Goal: Navigation & Orientation: Find specific page/section

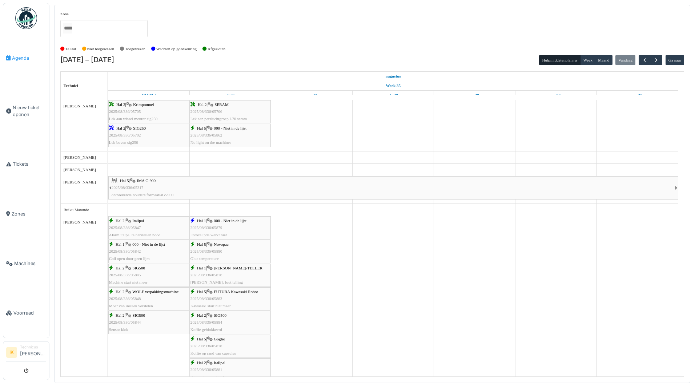
drag, startPoint x: 0, startPoint y: 0, endPoint x: 22, endPoint y: 57, distance: 61.6
click at [22, 57] on span "Agenda" at bounding box center [29, 58] width 34 height 7
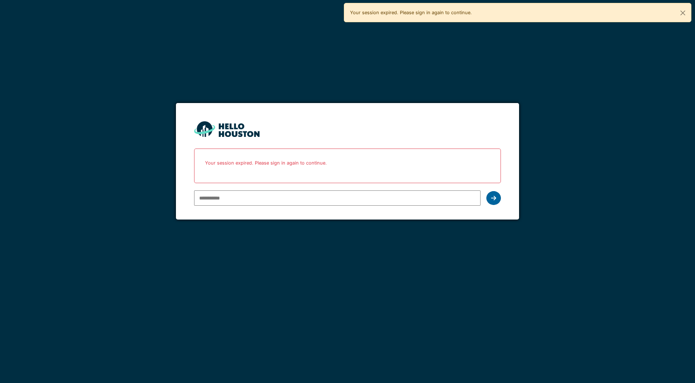
type input "**********"
click at [493, 195] on icon at bounding box center [493, 198] width 5 height 6
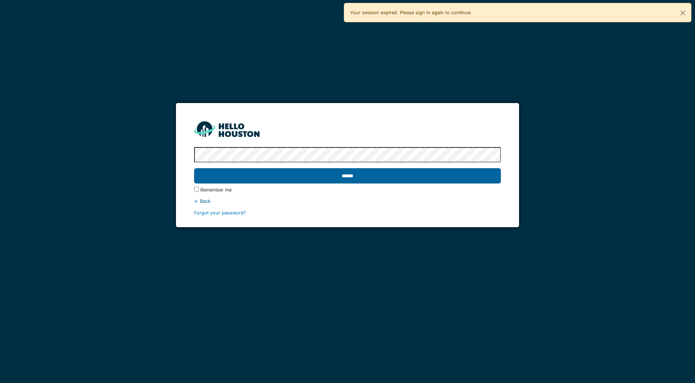
click at [257, 179] on input "******" at bounding box center [347, 175] width 307 height 15
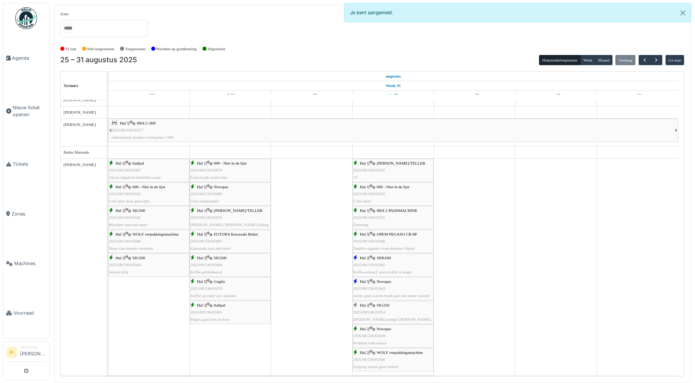
scroll to position [73, 0]
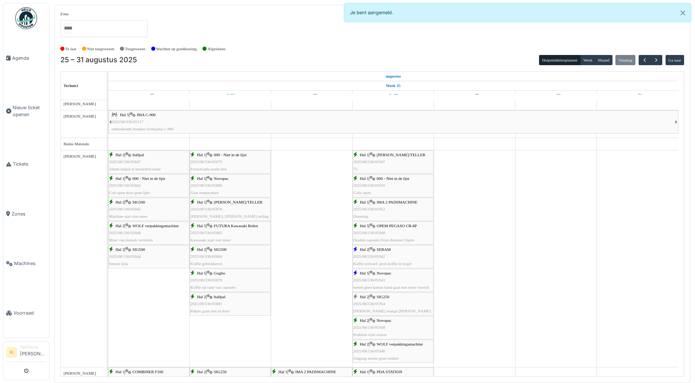
click at [393, 159] on div "Hal 1 | ISHIDA WEGER/TELLER 2025/08/336/05947 73" at bounding box center [393, 161] width 80 height 21
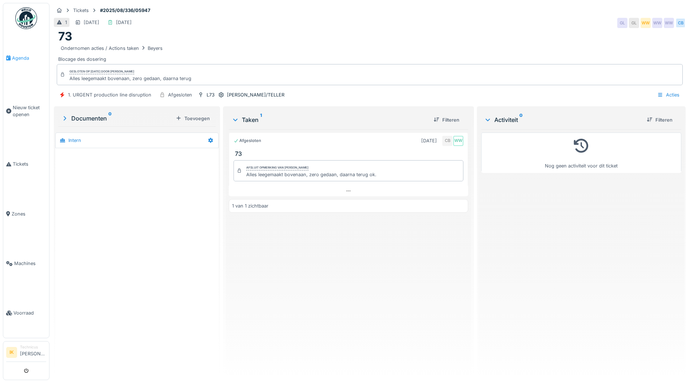
click at [15, 56] on span "Agenda" at bounding box center [29, 58] width 34 height 7
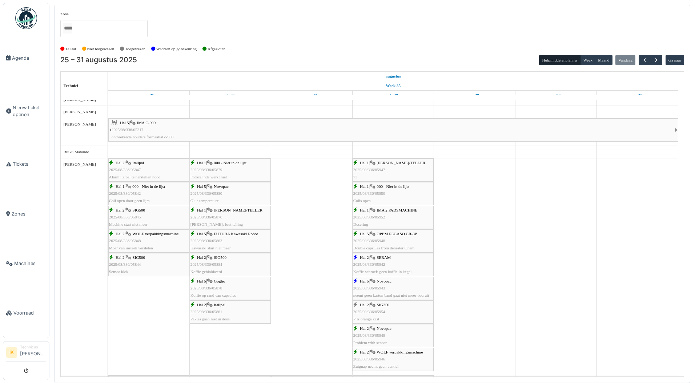
scroll to position [73, 0]
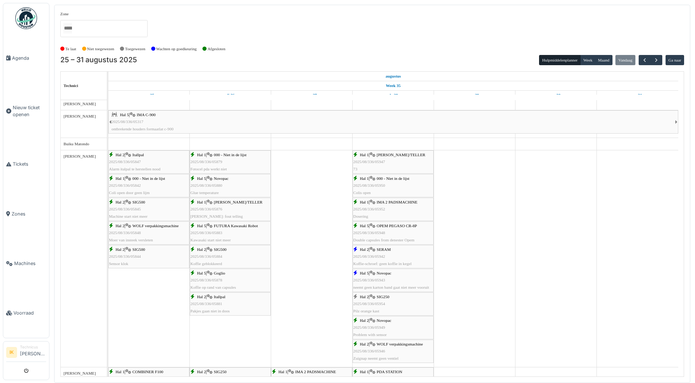
click at [371, 208] on span "2025/08/336/05952" at bounding box center [369, 209] width 32 height 4
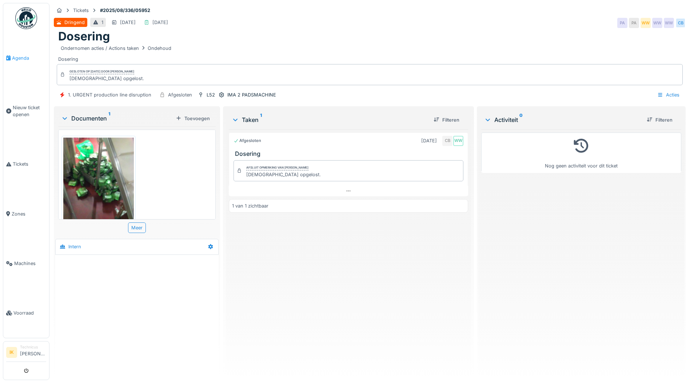
click at [21, 56] on span "Agenda" at bounding box center [29, 58] width 34 height 7
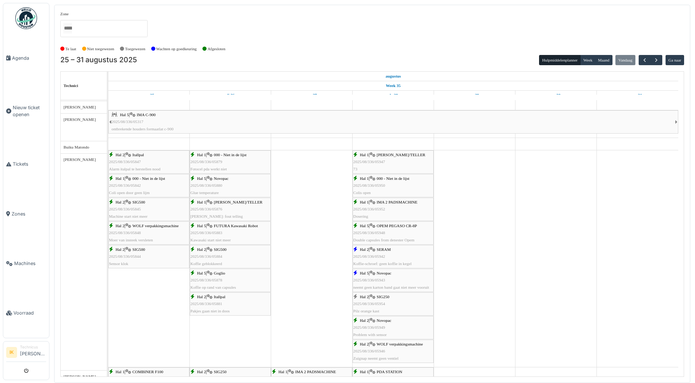
scroll to position [73, 0]
click at [374, 184] on span "2025/08/336/05950" at bounding box center [369, 185] width 32 height 4
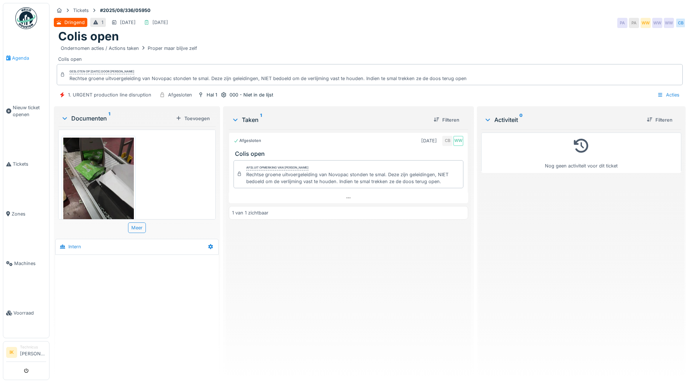
click at [16, 57] on span "Agenda" at bounding box center [29, 58] width 34 height 7
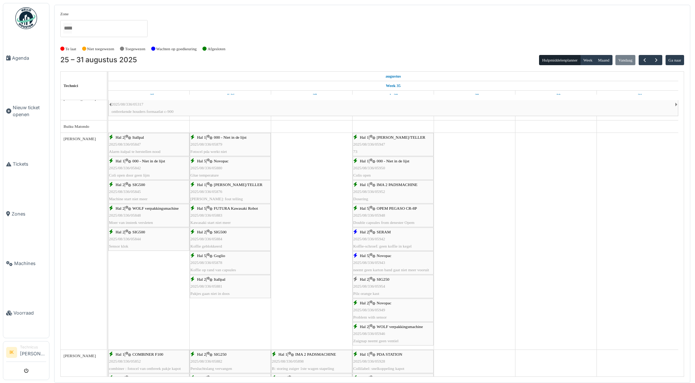
scroll to position [109, 0]
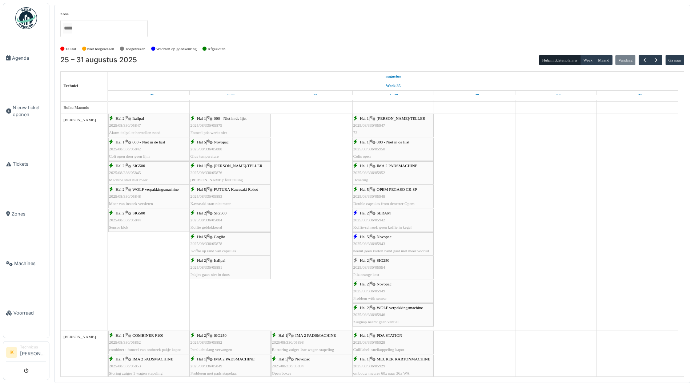
click at [390, 198] on div "Hal 5 | OPEM PEGASO CR-8P 2025/08/336/05948 Double capsules from denester Opem" at bounding box center [393, 196] width 80 height 21
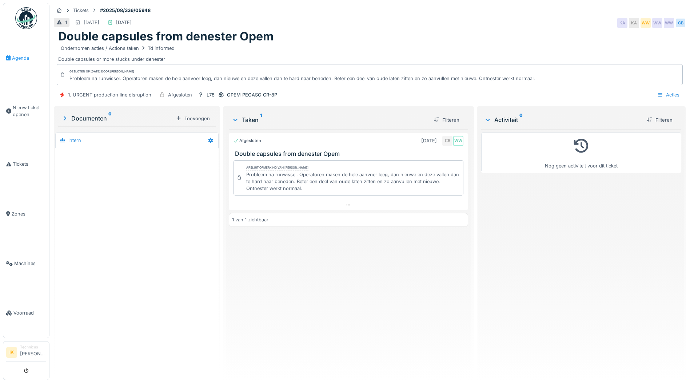
click at [20, 58] on span "Agenda" at bounding box center [29, 58] width 34 height 7
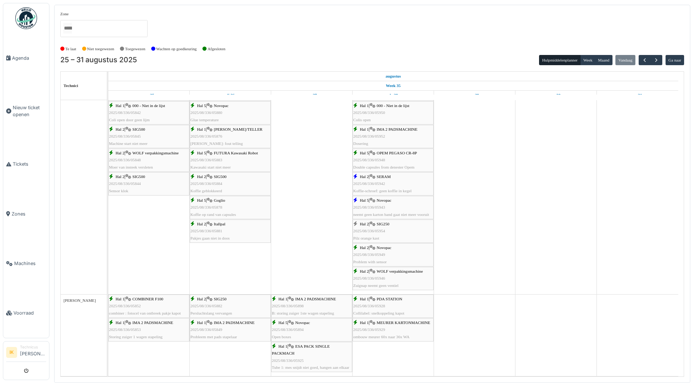
scroll to position [109, 0]
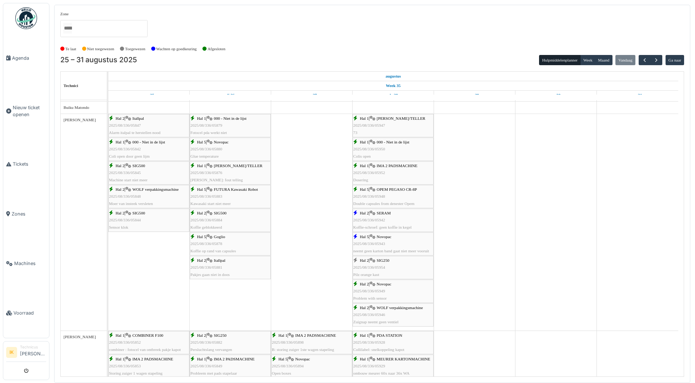
click at [416, 217] on div "Hal 2 | SERAM 2025/08/336/05942 Koffie-schroef: geen koffie in kegel" at bounding box center [393, 219] width 80 height 21
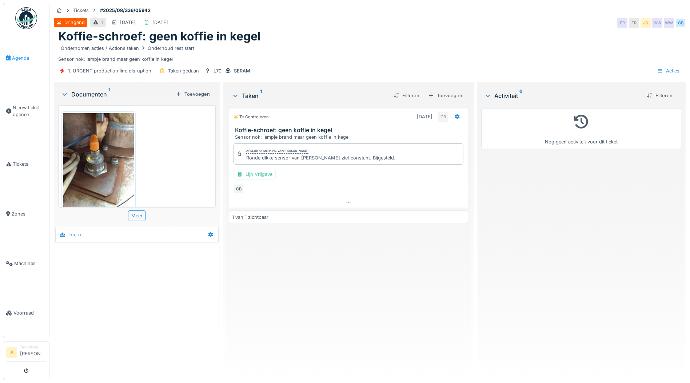
click at [18, 57] on span "Agenda" at bounding box center [29, 58] width 34 height 7
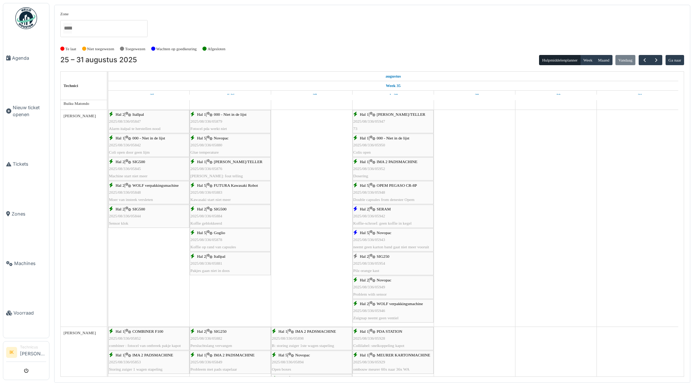
scroll to position [145, 0]
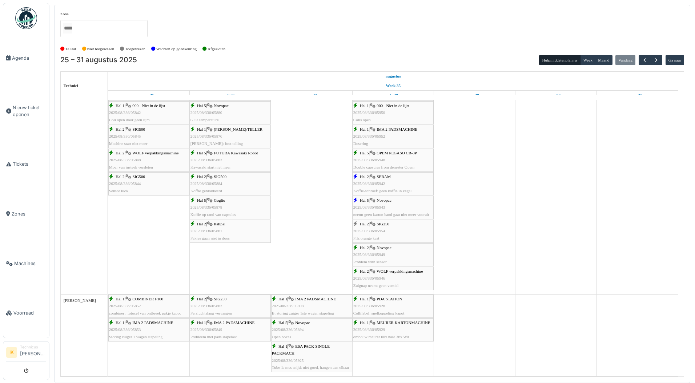
click at [395, 208] on div "Hal 5 | Novopac 2025/08/336/05943 neemt geen karton band gaat niet meer vooruit" at bounding box center [393, 207] width 80 height 21
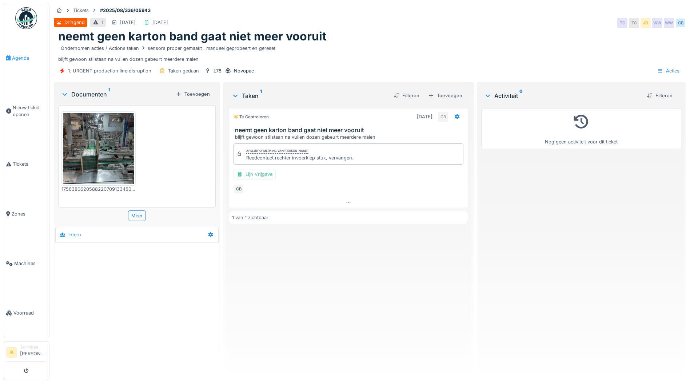
click at [24, 57] on span "Agenda" at bounding box center [29, 58] width 34 height 7
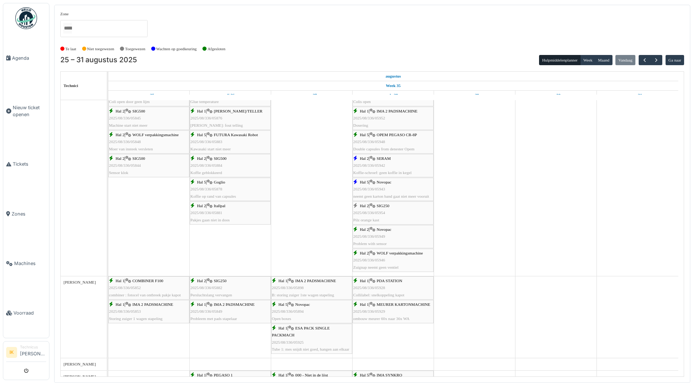
scroll to position [145, 0]
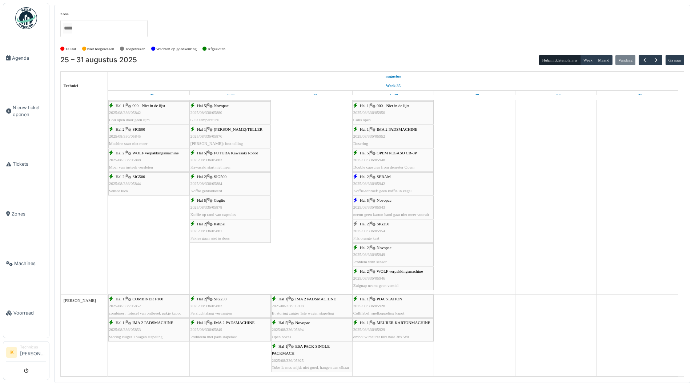
click at [403, 252] on div "Hal 2 | Novopac 2025/08/336/05949 Problem with sensor" at bounding box center [393, 254] width 80 height 21
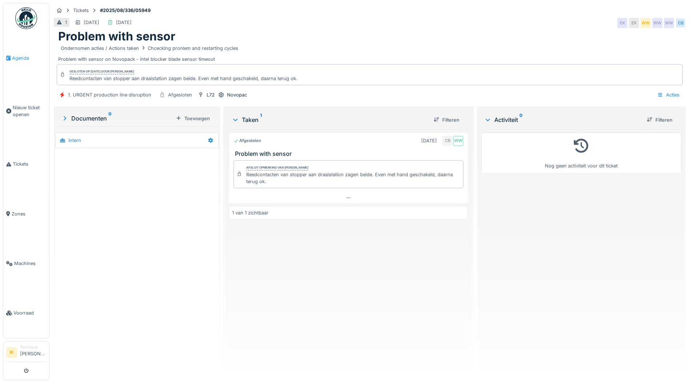
click at [19, 57] on span "Agenda" at bounding box center [29, 58] width 34 height 7
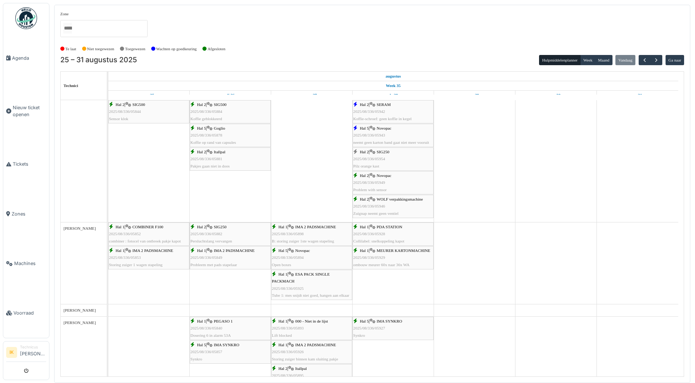
scroll to position [218, 0]
click at [391, 205] on div "Hal 2 | WOLF verpakkingsmachine 2025/08/336/05946 Zuignap neemt geen ventiel" at bounding box center [393, 205] width 80 height 21
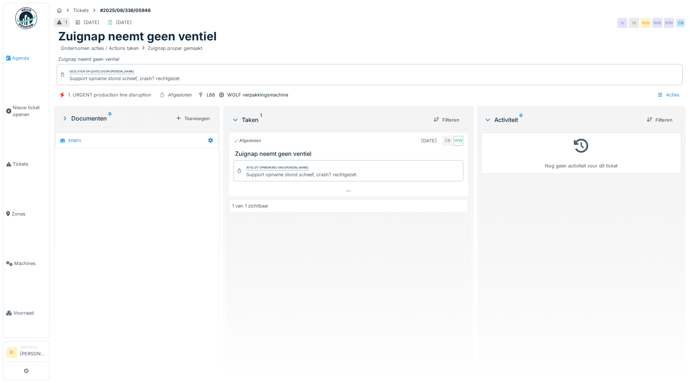
click at [19, 57] on span "Agenda" at bounding box center [29, 58] width 34 height 7
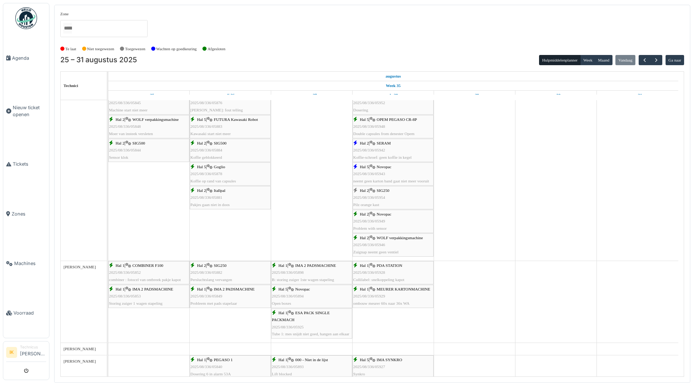
scroll to position [135, 0]
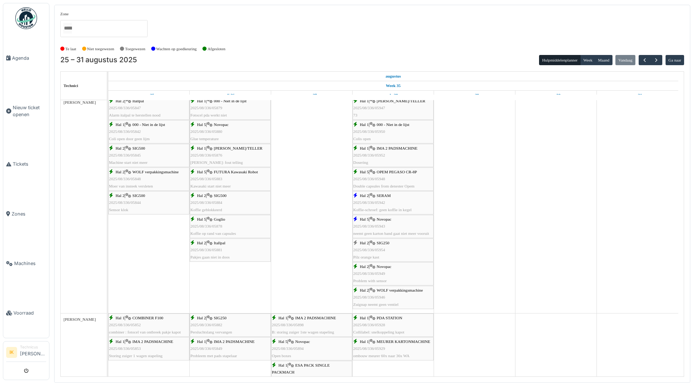
click at [387, 250] on div "Hal 2 | SIG250 2025/08/336/05954 Pilz orange kast" at bounding box center [393, 249] width 80 height 21
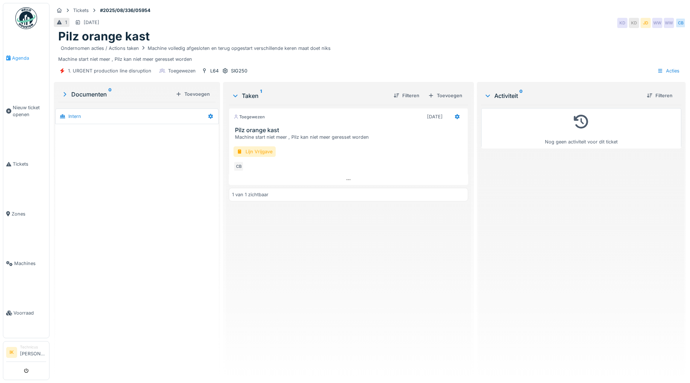
click at [20, 58] on span "Agenda" at bounding box center [29, 58] width 34 height 7
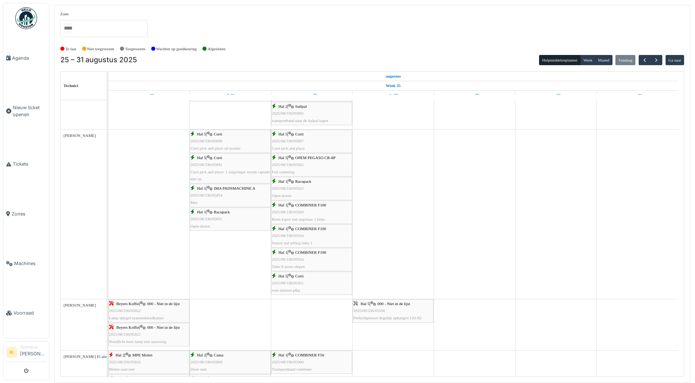
scroll to position [507, 0]
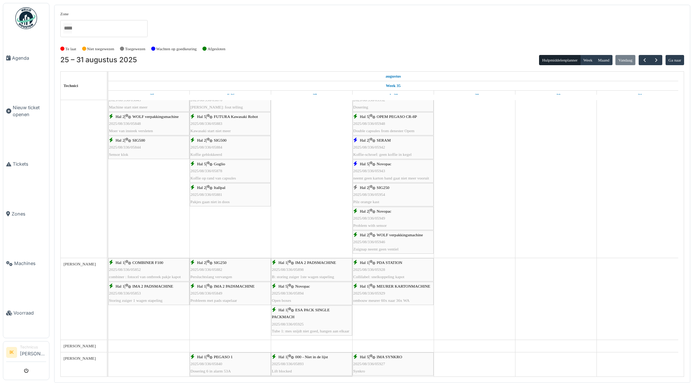
click at [23, 19] on img at bounding box center [26, 18] width 22 height 22
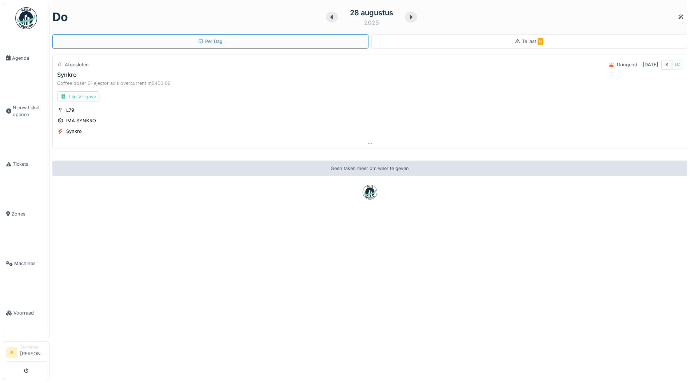
click at [486, 40] on div "Te laat 0" at bounding box center [529, 41] width 316 height 15
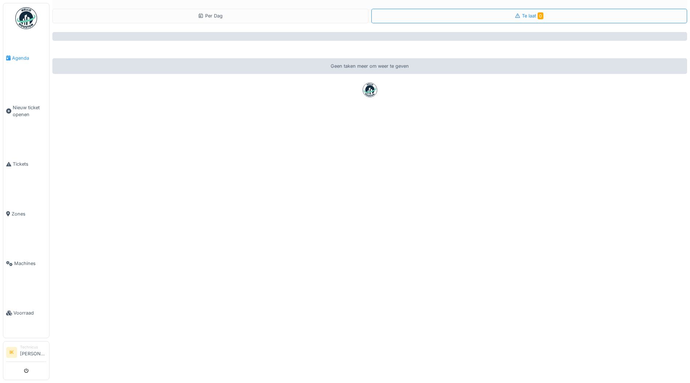
click at [22, 58] on span "Agenda" at bounding box center [29, 58] width 34 height 7
